Goal: Information Seeking & Learning: Understand process/instructions

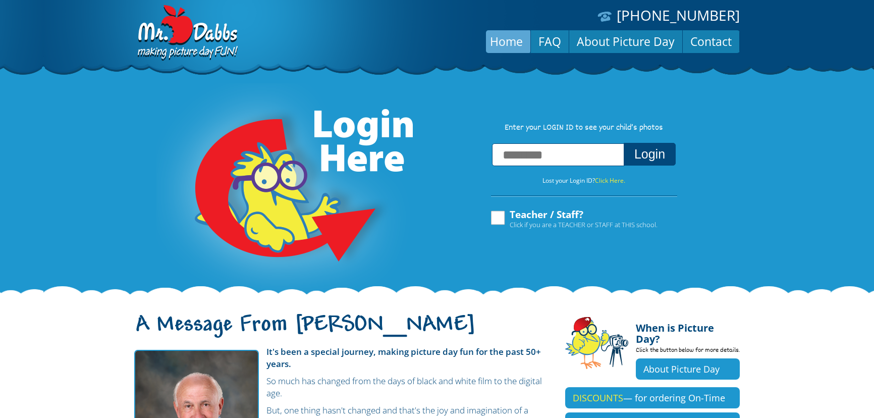
scroll to position [19, 0]
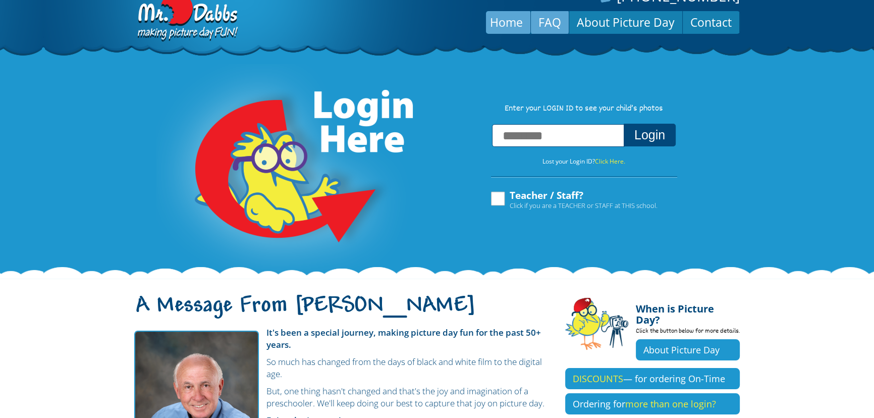
click at [543, 20] on link "FAQ" at bounding box center [550, 22] width 38 height 24
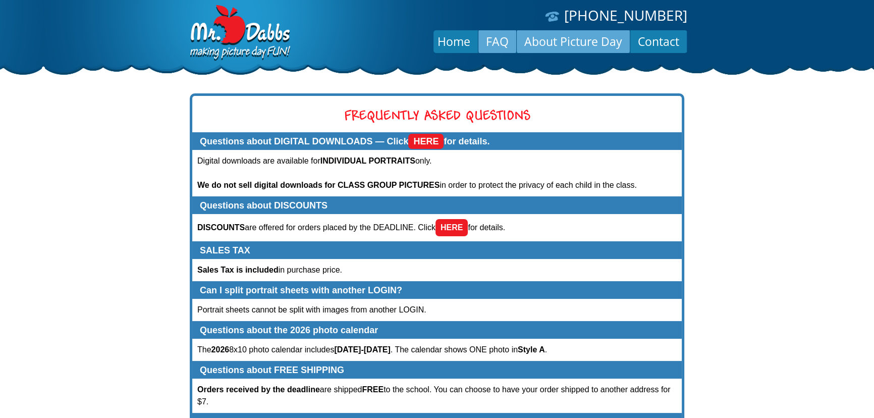
click at [559, 45] on link "About Picture Day" at bounding box center [573, 41] width 113 height 24
